Goal: Task Accomplishment & Management: Use online tool/utility

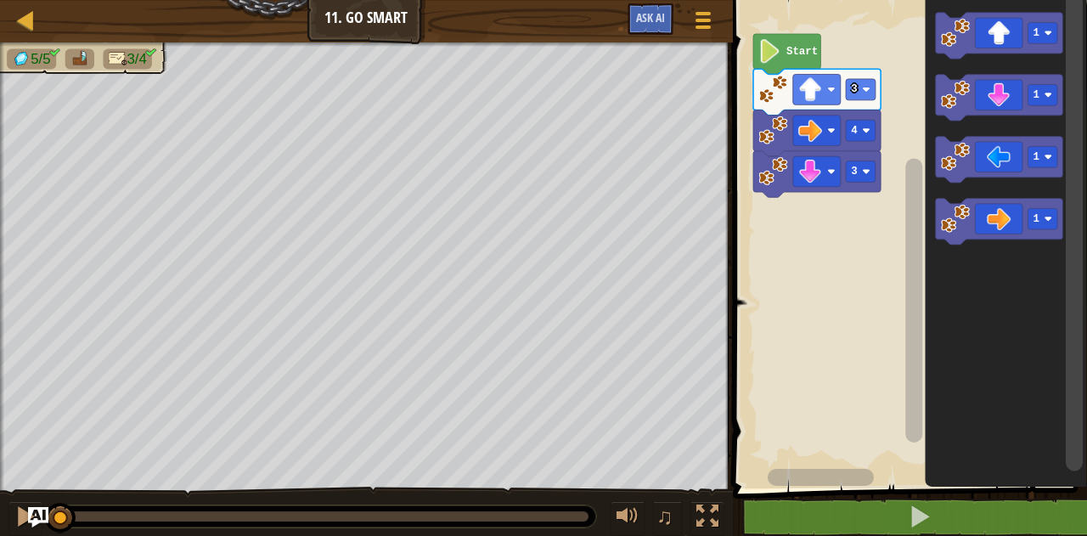
click at [759, 55] on image "Blockly Workspace" at bounding box center [769, 51] width 22 height 24
click at [768, 57] on image "Blockly Workspace" at bounding box center [769, 51] width 22 height 24
click at [779, 53] on image "Blockly Workspace" at bounding box center [769, 51] width 22 height 24
click at [791, 48] on text "Start" at bounding box center [801, 52] width 31 height 12
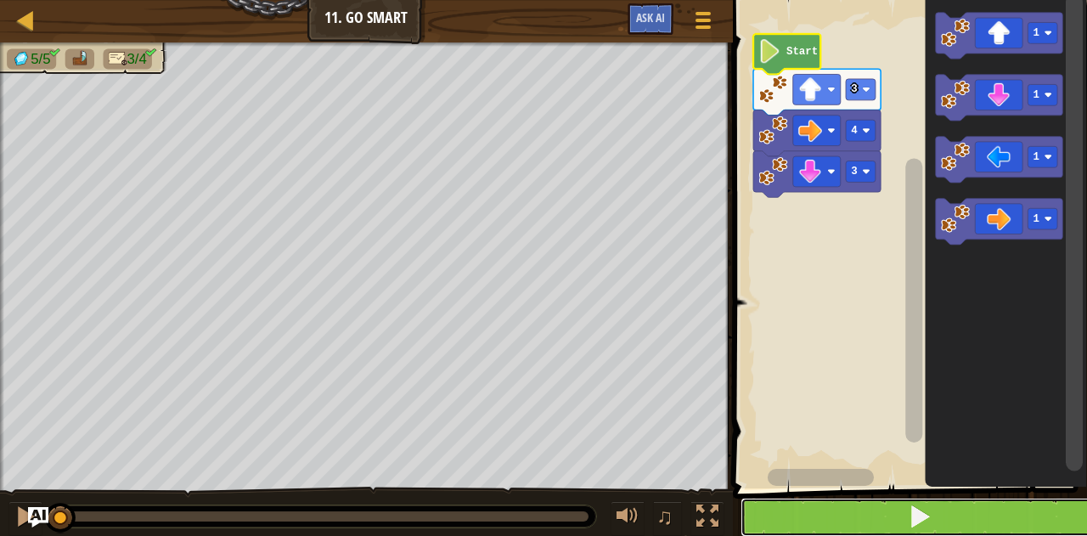
click at [915, 515] on span at bounding box center [920, 516] width 24 height 24
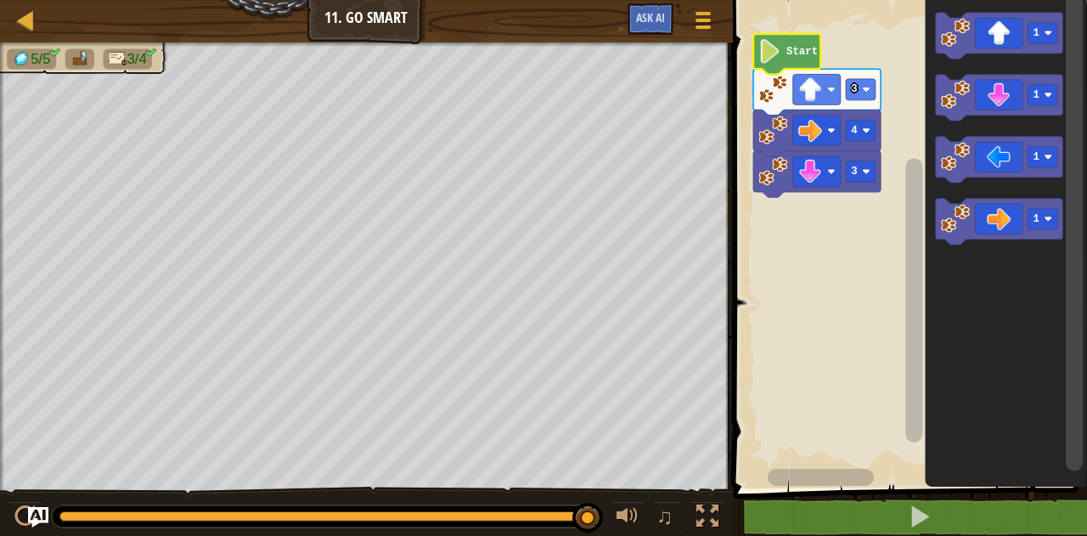
click at [1086, 158] on div "3 4 3 Start 1 1 1 1" at bounding box center [907, 240] width 359 height 497
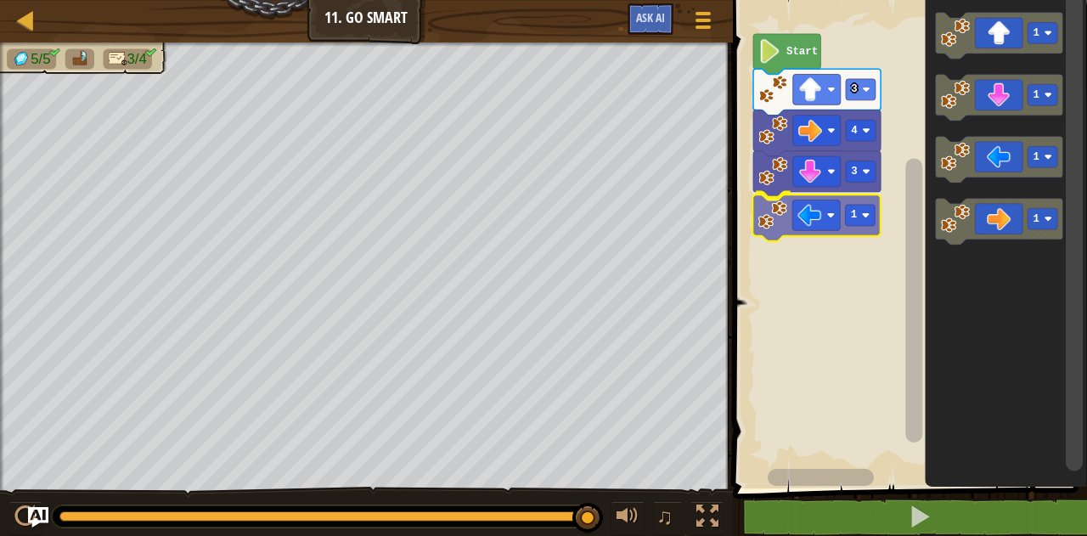
click at [823, 234] on div "3 1 4 3 Start 1 1 1 1 1" at bounding box center [907, 240] width 359 height 497
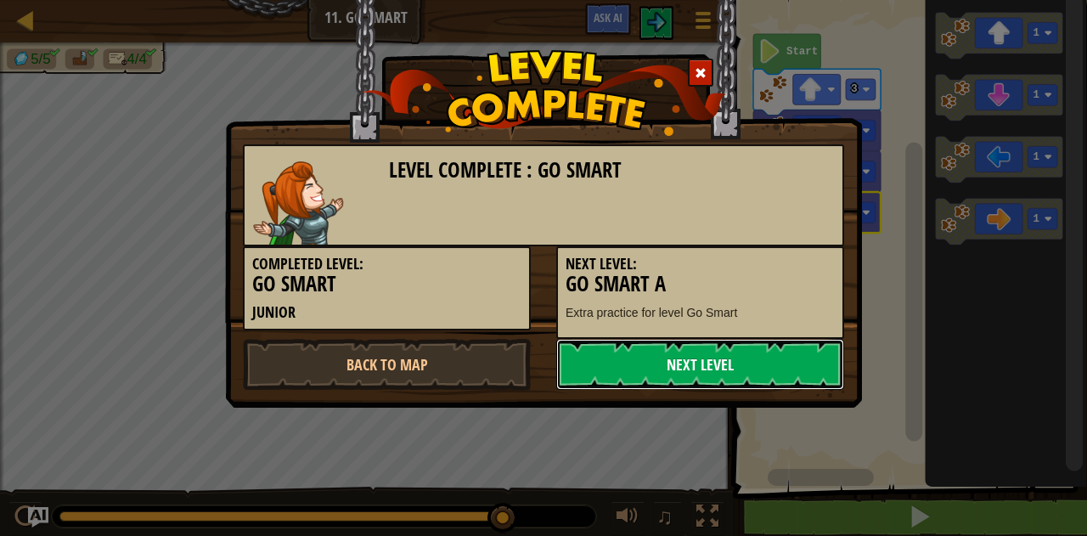
click at [669, 356] on link "Next Level" at bounding box center [700, 364] width 288 height 51
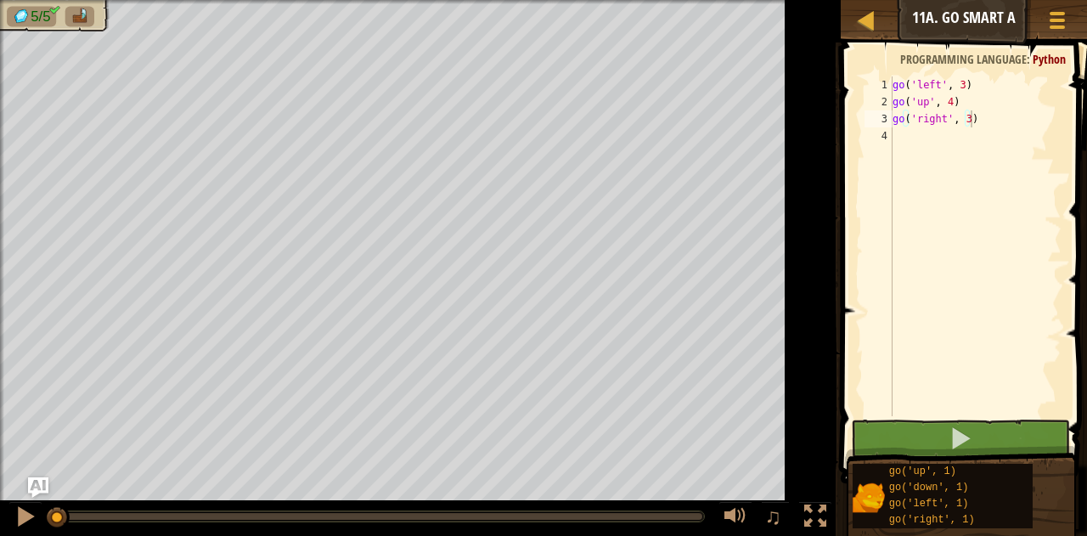
type textarea "go('right', 3)"
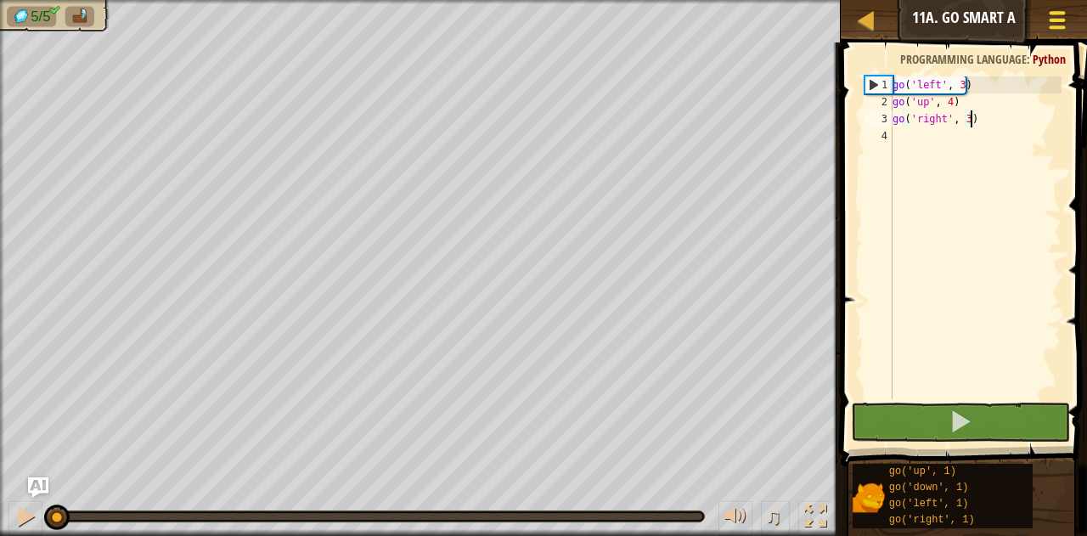
click at [1061, 26] on span at bounding box center [1057, 26] width 16 height 3
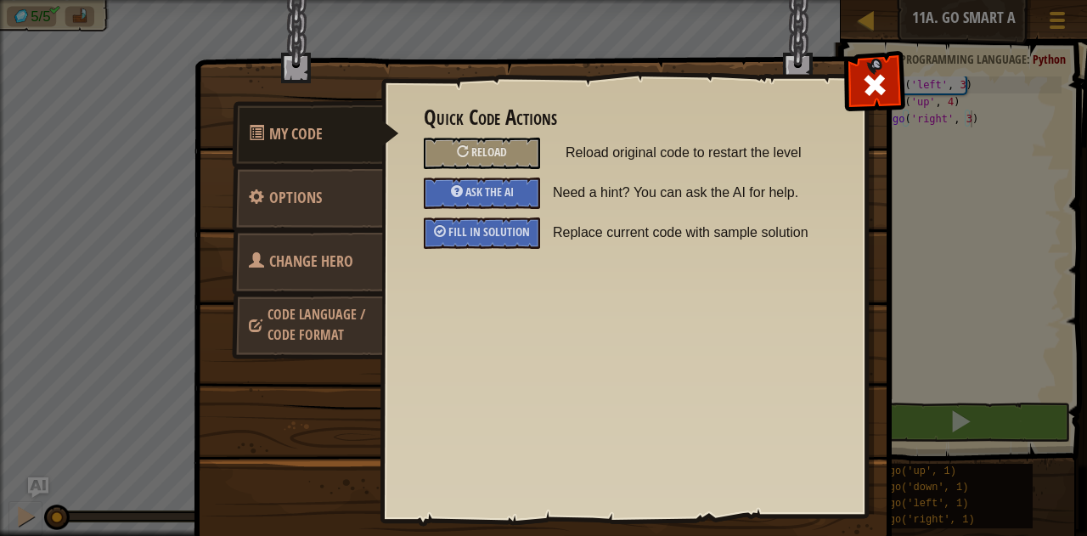
click at [335, 306] on span "Code Language / Code Format" at bounding box center [316, 324] width 98 height 39
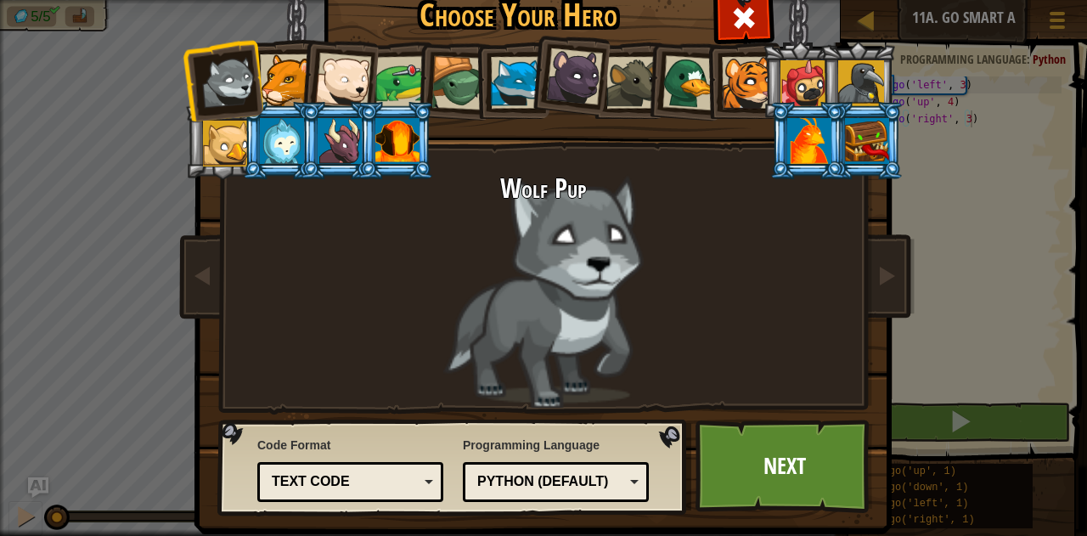
click at [626, 485] on div "Python (Default)" at bounding box center [556, 482] width 164 height 26
click at [768, 485] on link "Next" at bounding box center [783, 465] width 177 height 93
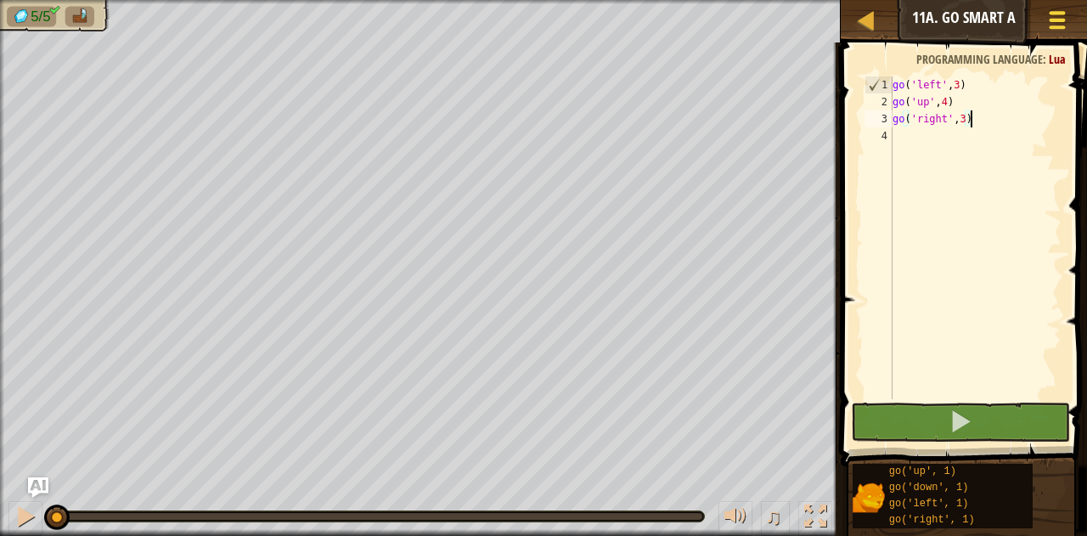
click at [1056, 15] on div at bounding box center [1056, 20] width 23 height 25
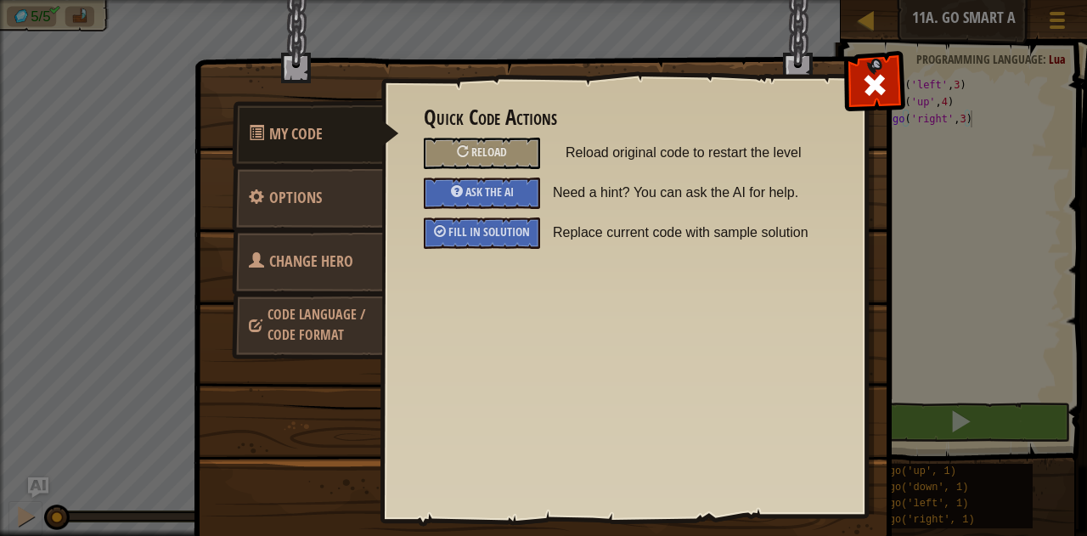
click at [318, 315] on span "Code Language / Code Format" at bounding box center [316, 324] width 98 height 39
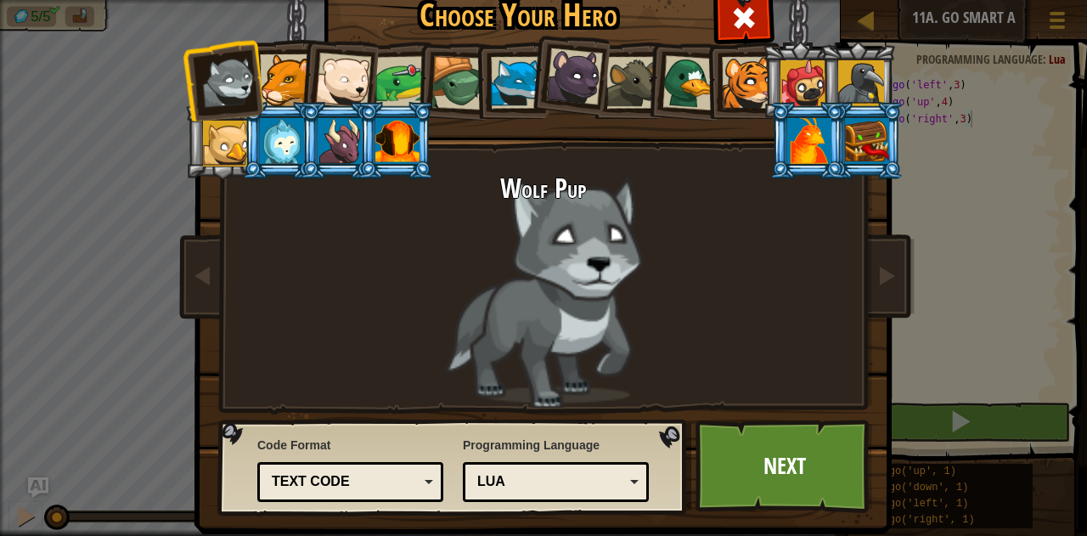
click at [394, 487] on div "Text code" at bounding box center [345, 482] width 147 height 20
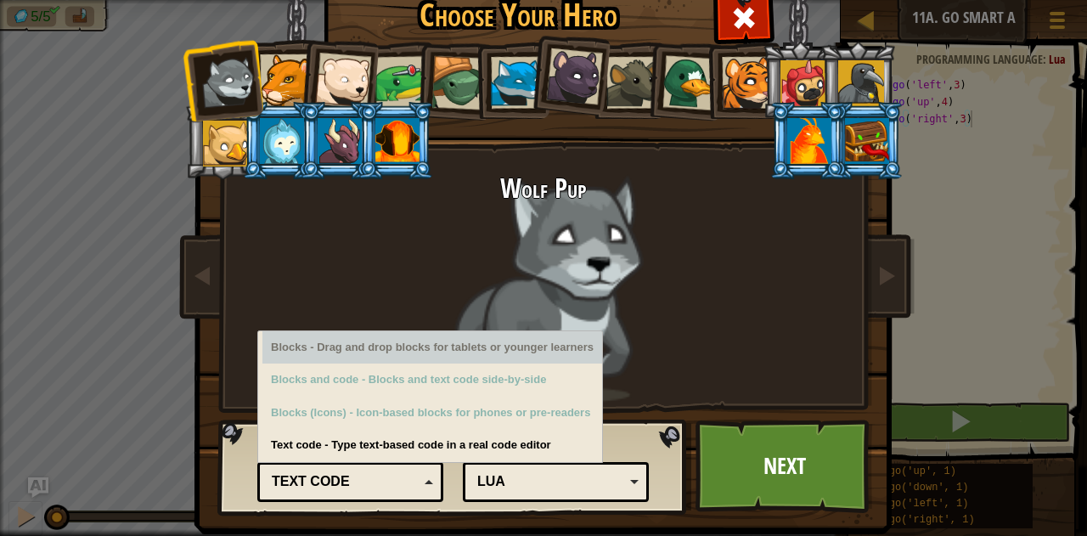
click at [357, 349] on div "Blocks - Drag and drop blocks for tablets or younger learners" at bounding box center [432, 347] width 340 height 33
click at [495, 357] on div "Blocks - Drag and drop blocks for tablets or younger learners" at bounding box center [432, 347] width 340 height 33
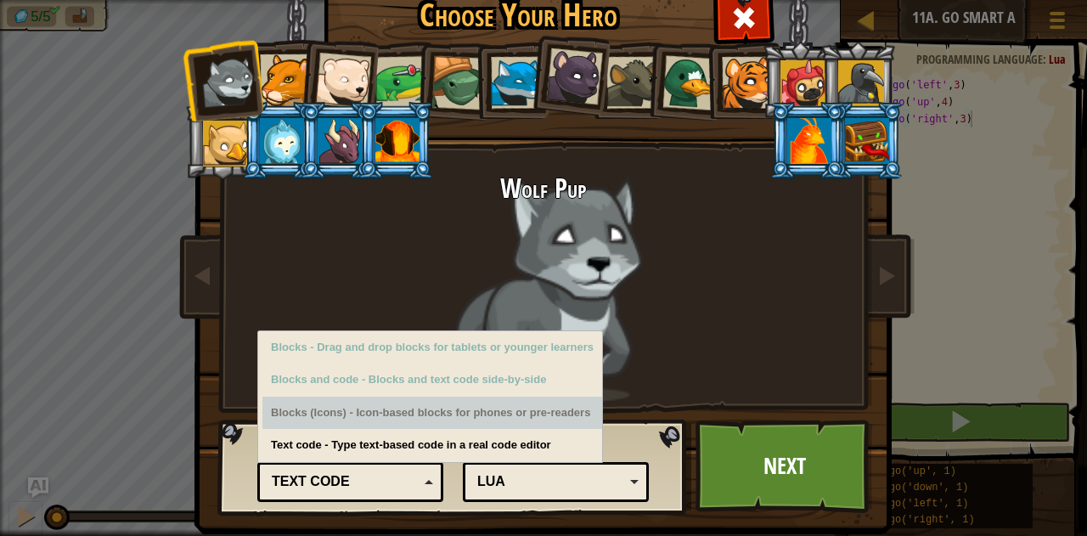
click at [487, 398] on div "Blocks (Icons) - Icon-based blocks for phones or pre-readers" at bounding box center [432, 413] width 340 height 33
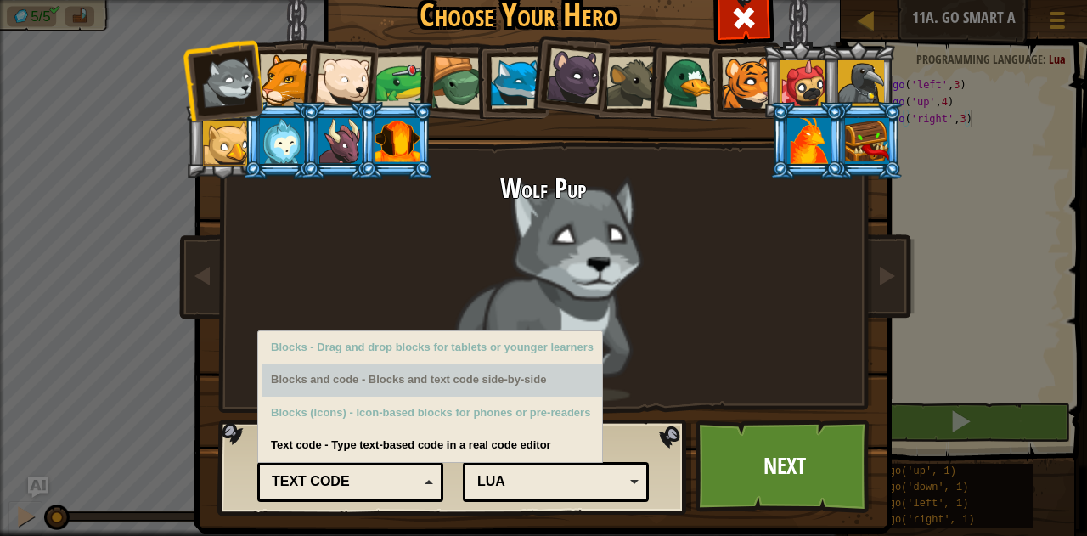
click at [487, 382] on div "Blocks and code - Blocks and text code side-by-side" at bounding box center [432, 379] width 340 height 33
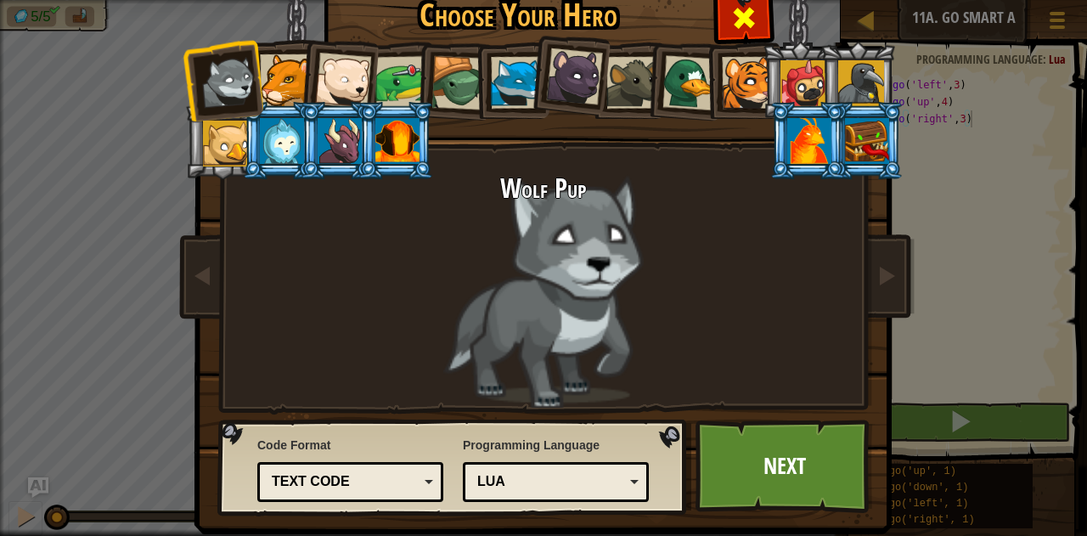
click at [738, 28] on span at bounding box center [743, 17] width 27 height 27
